Goal: Find specific page/section: Find specific page/section

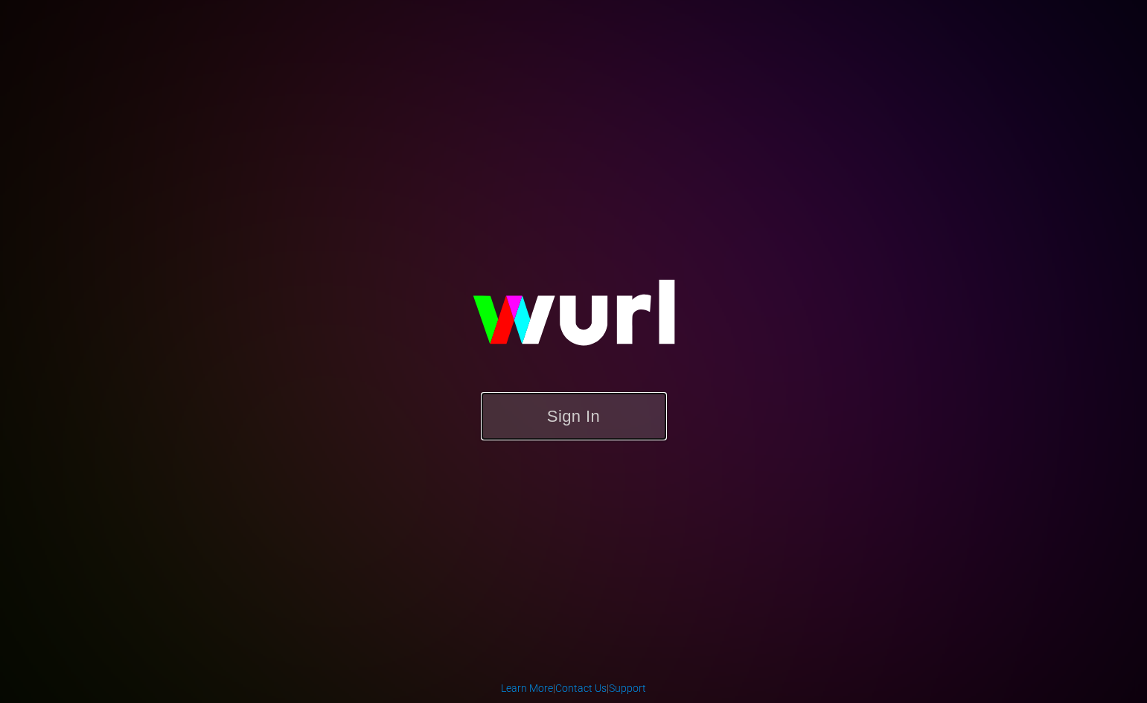
click at [615, 400] on button "Sign In" at bounding box center [574, 416] width 186 height 48
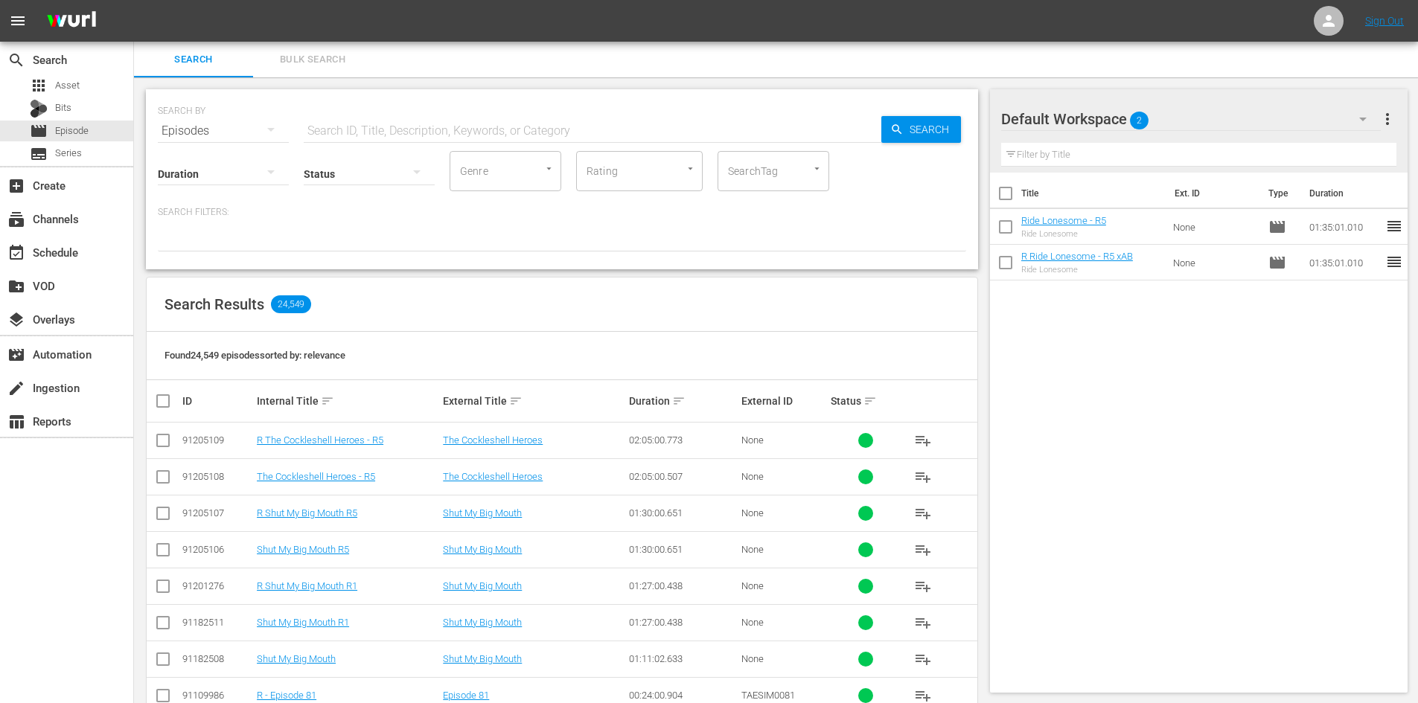
click at [420, 112] on div "SEARCH BY Search By Episodes Search ID, Title, Description, Keywords, or Catego…" at bounding box center [562, 122] width 808 height 54
click at [414, 129] on input "text" at bounding box center [592, 131] width 577 height 36
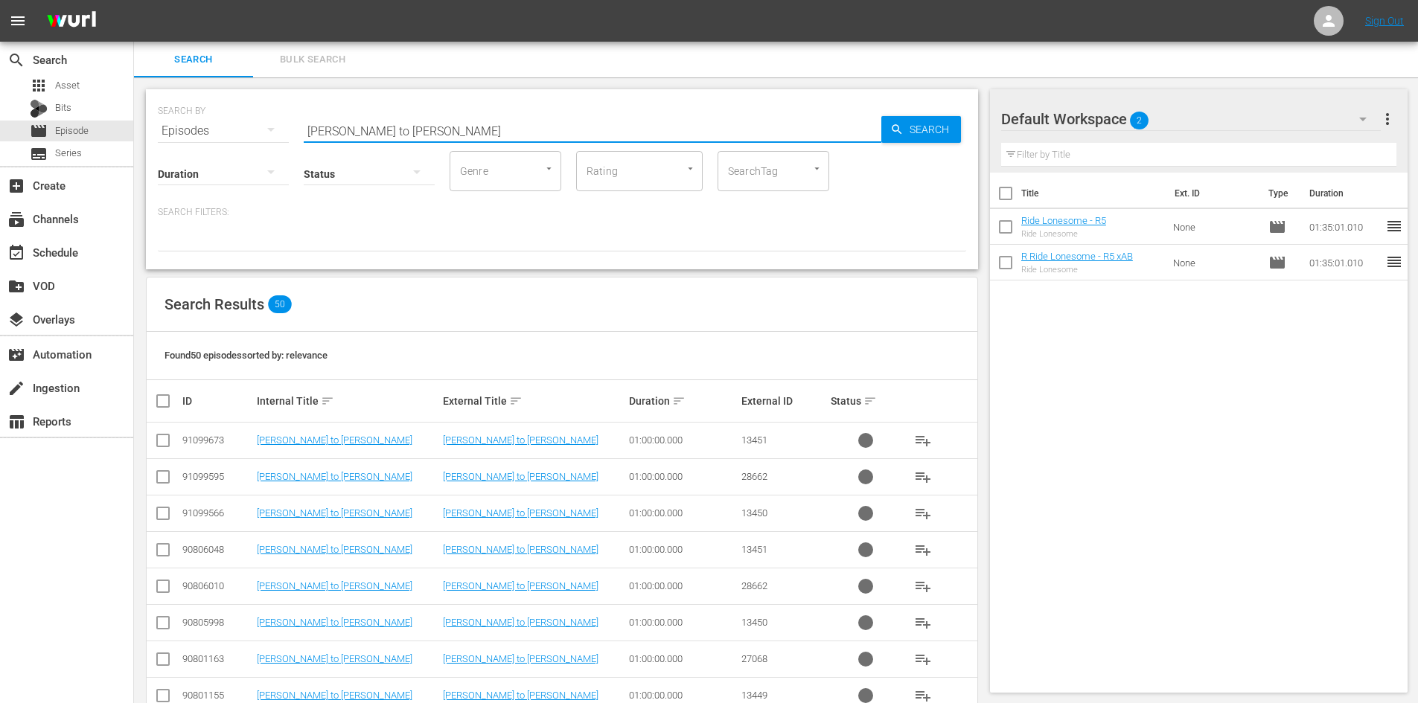
type input "[PERSON_NAME] to [PERSON_NAME]"
